Goal: Navigation & Orientation: Find specific page/section

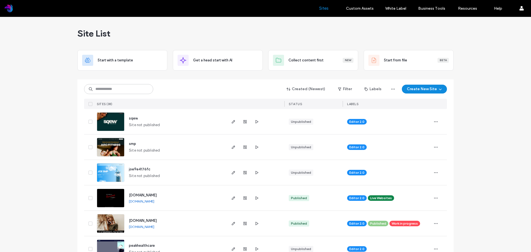
click at [136, 119] on div "sqew Site not published" at bounding box center [174, 121] width 101 height 25
click at [133, 117] on span "sqew" at bounding box center [133, 118] width 9 height 4
